Goal: Check status: Check status

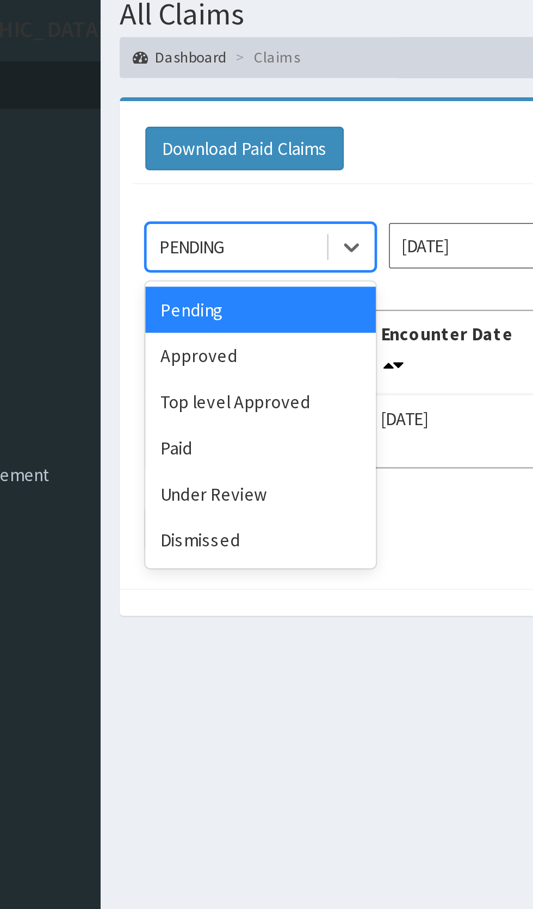
click at [191, 252] on div "Under Review" at bounding box center [193, 247] width 98 height 20
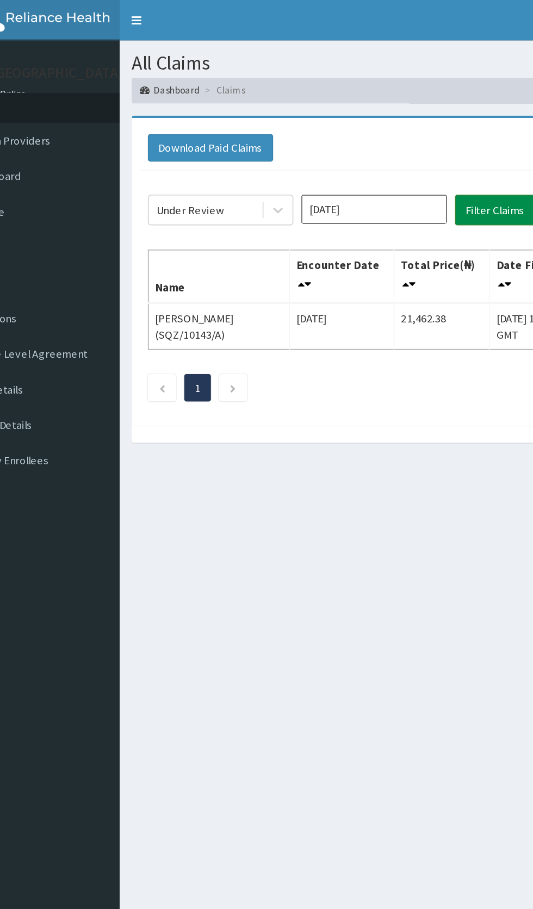
click at [380, 141] on button "Filter Claims" at bounding box center [378, 141] width 54 height 21
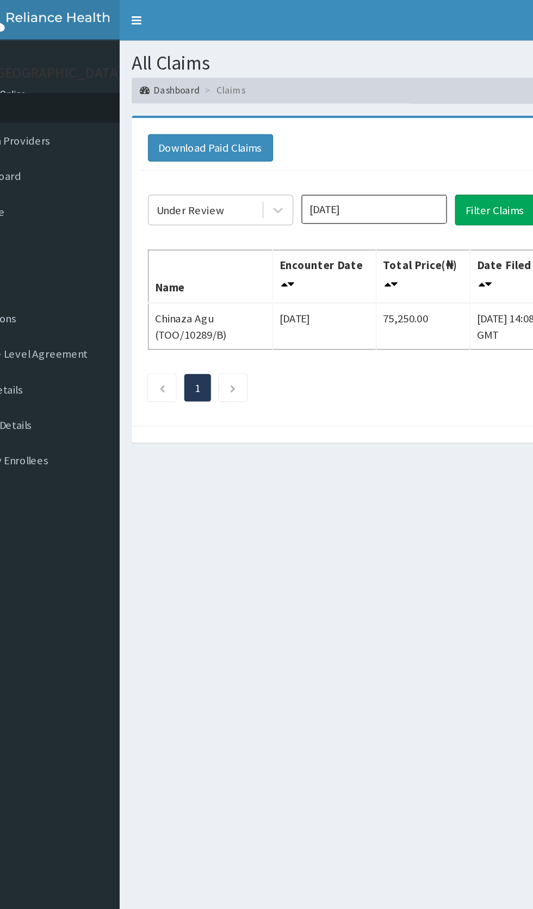
click at [302, 145] on input "[DATE]" at bounding box center [296, 141] width 98 height 20
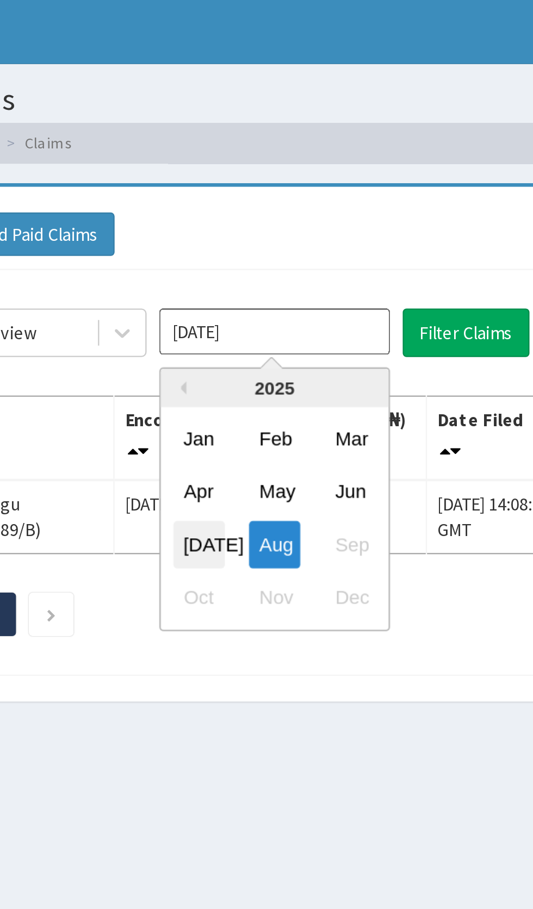
click at [269, 232] on div "[DATE]" at bounding box center [264, 231] width 22 height 20
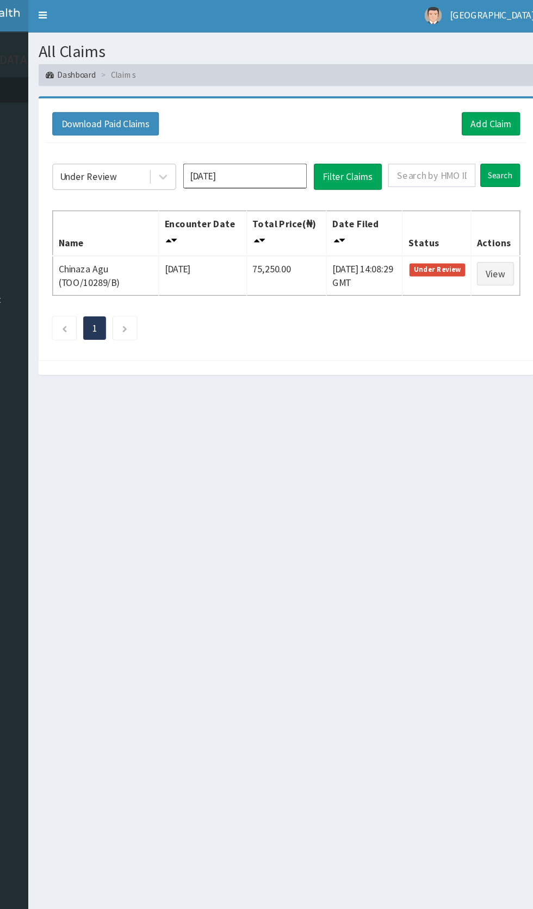
click at [300, 143] on input "[DATE]" at bounding box center [296, 141] width 98 height 20
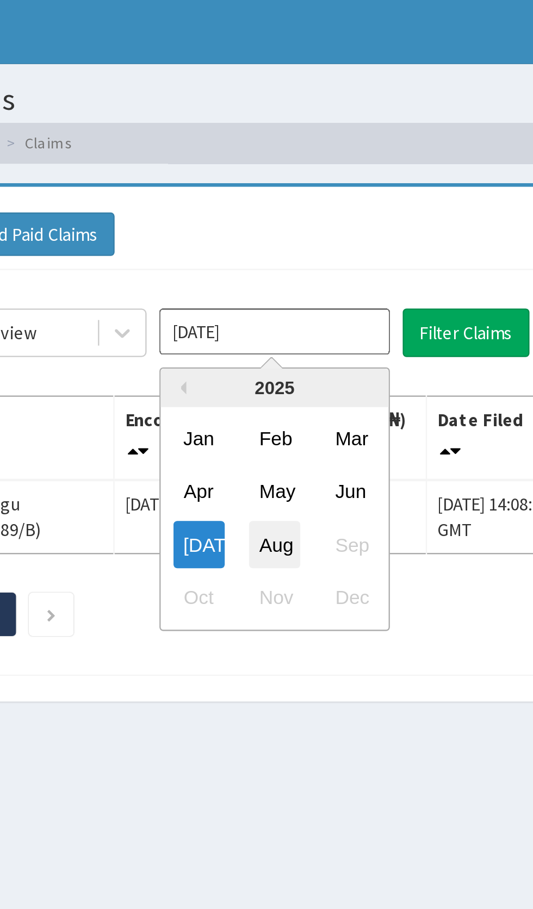
click at [300, 231] on div "Aug" at bounding box center [296, 231] width 22 height 20
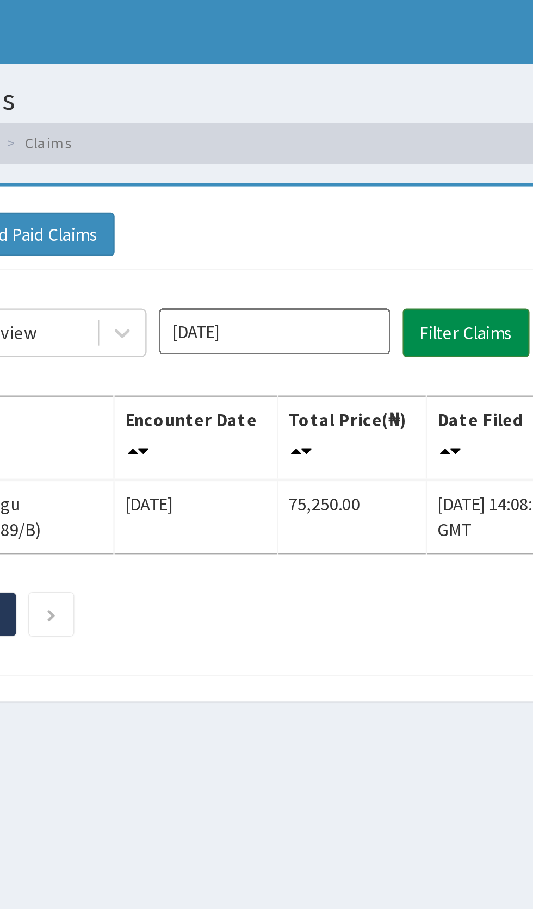
click at [383, 141] on button "Filter Claims" at bounding box center [378, 141] width 54 height 21
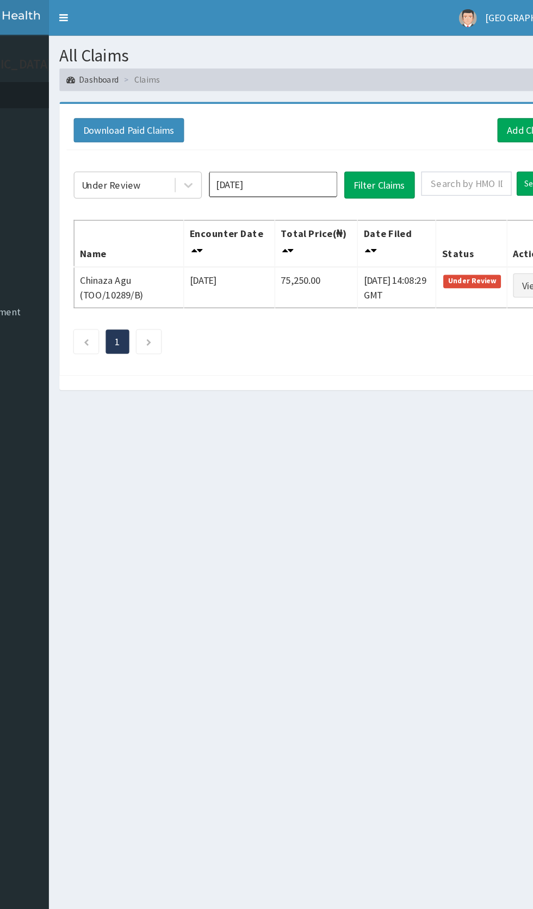
click at [306, 138] on input "[DATE]" at bounding box center [296, 141] width 98 height 20
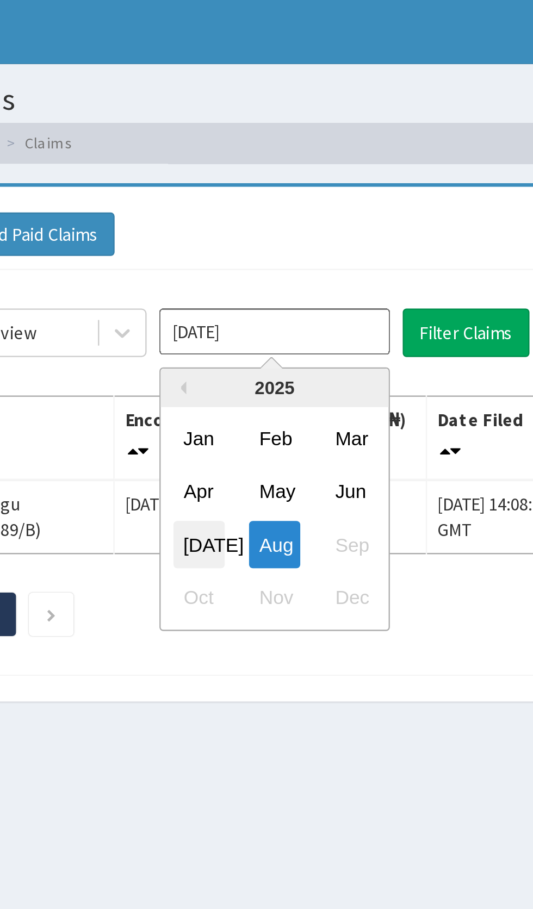
click at [264, 230] on div "[DATE]" at bounding box center [264, 231] width 22 height 20
type input "[DATE]"
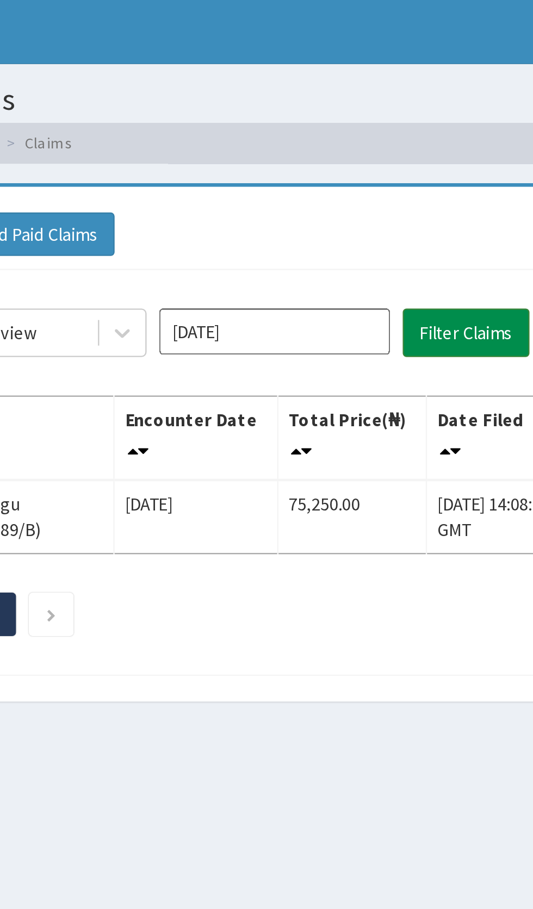
click at [378, 142] on button "Filter Claims" at bounding box center [378, 141] width 54 height 21
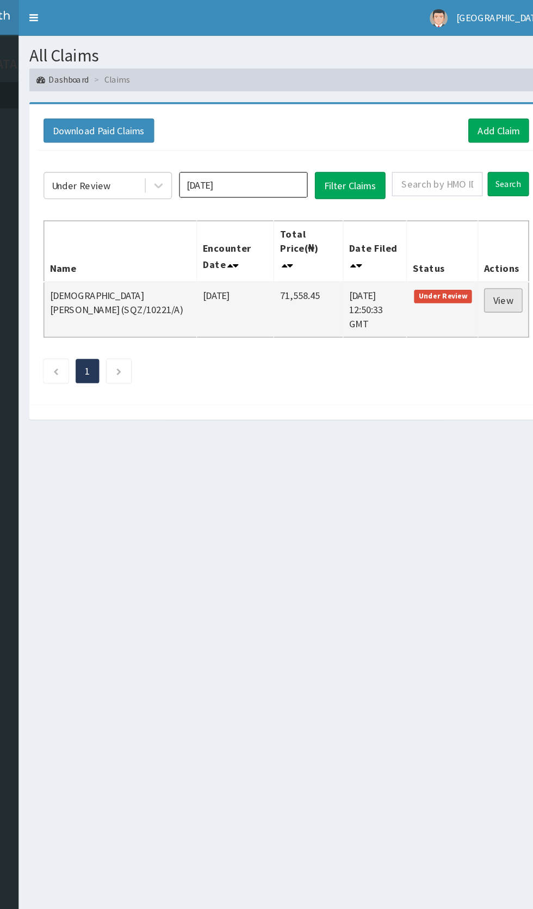
click at [496, 220] on link "View" at bounding box center [494, 229] width 29 height 18
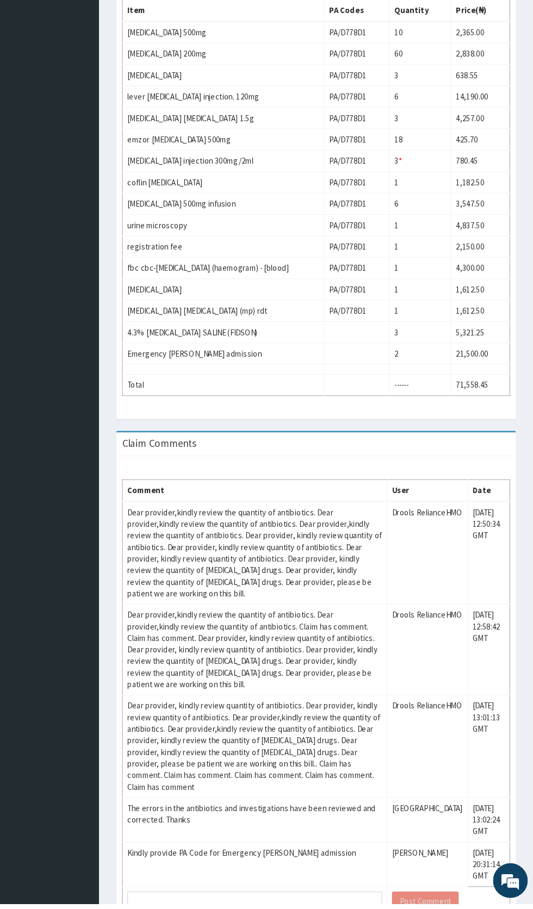
scroll to position [358, 0]
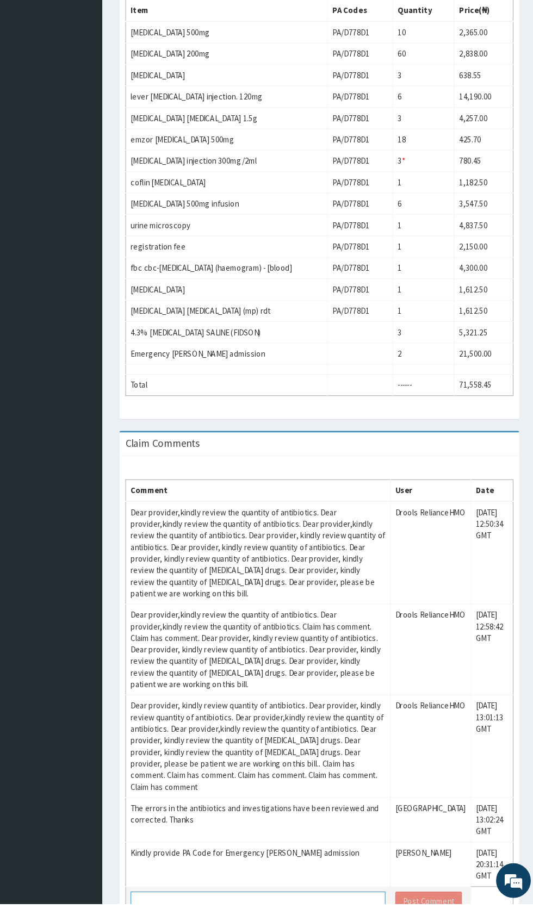
click at [216, 909] on textarea at bounding box center [271, 907] width 239 height 18
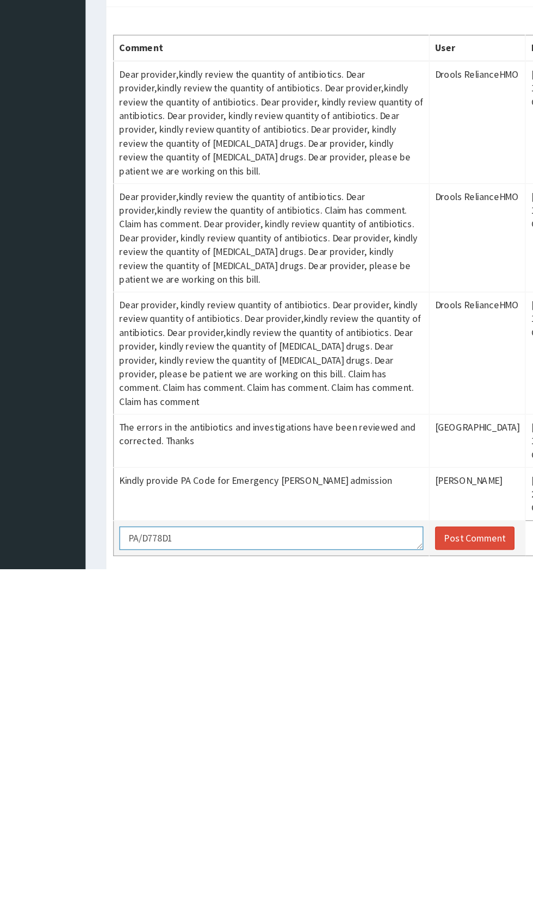
scroll to position [358, 0]
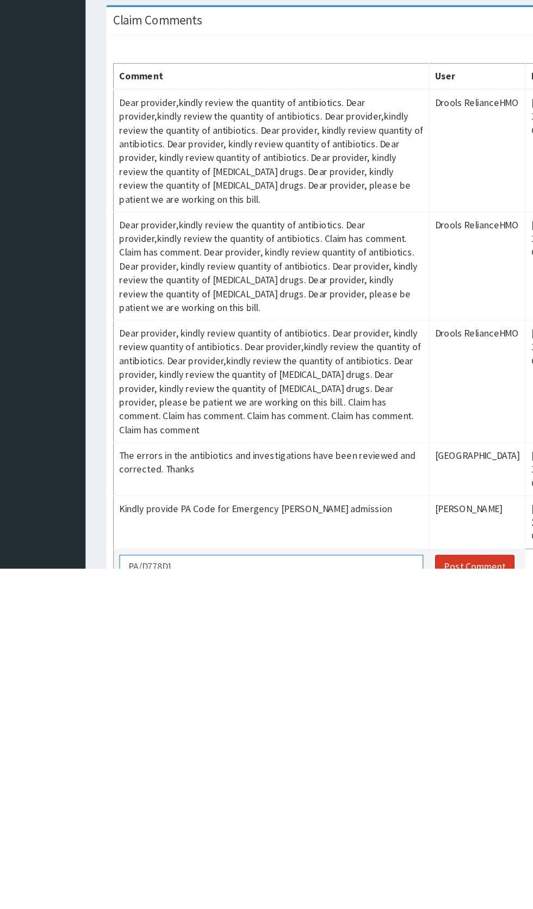
type textarea "PA/D778D1"
click at [450, 909] on button "Post Comment" at bounding box center [431, 907] width 63 height 18
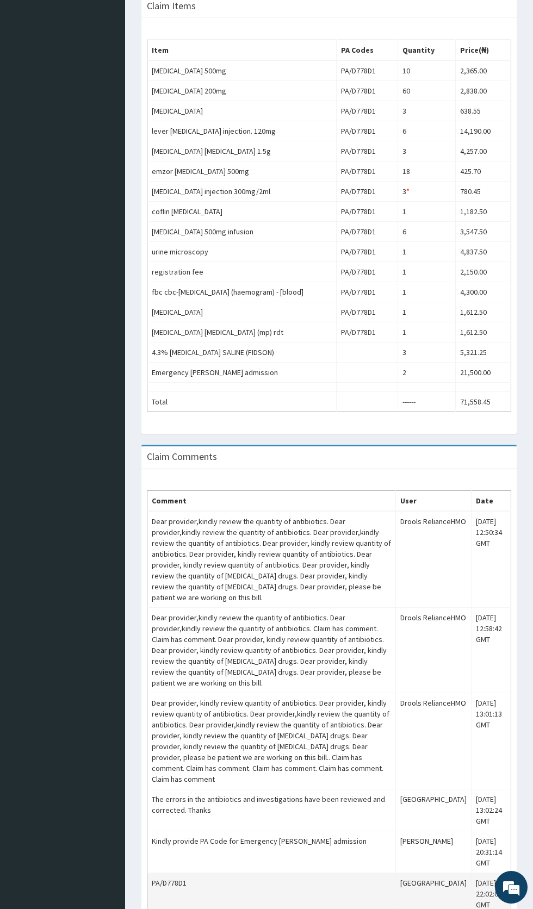
scroll to position [0, 0]
